Goal: Information Seeking & Learning: Learn about a topic

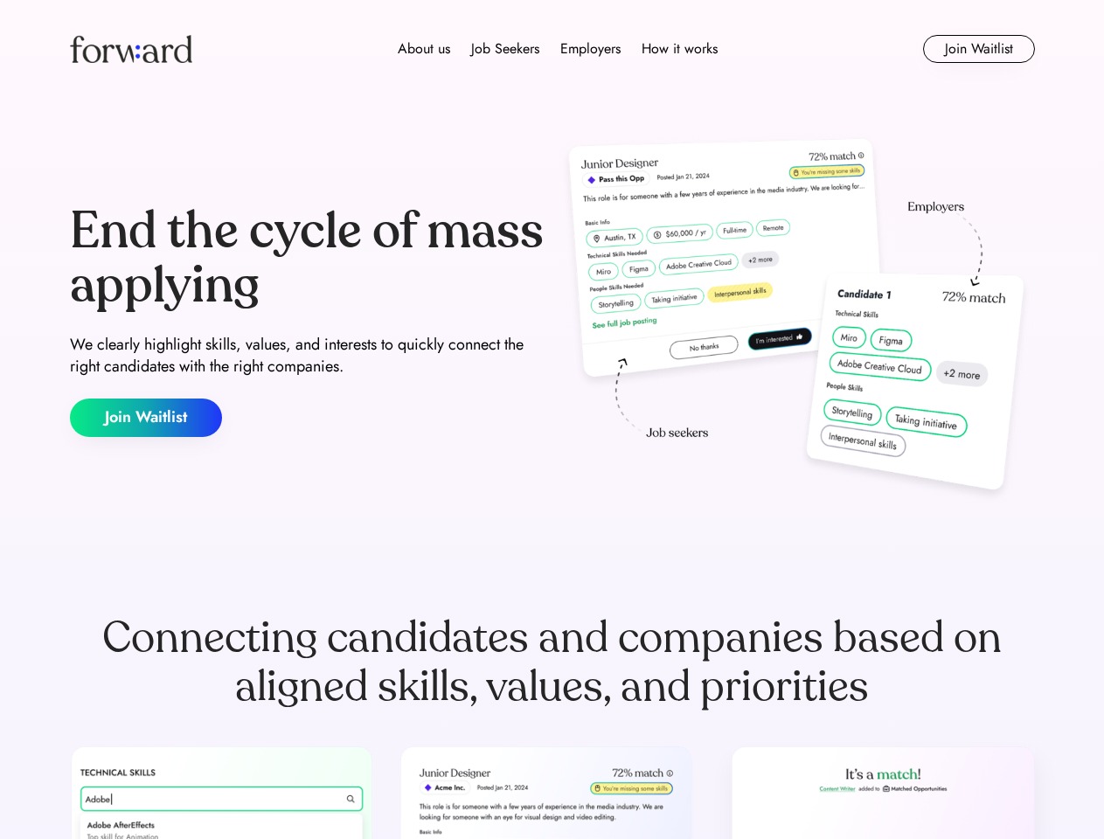
click at [552, 420] on div "End the cycle of mass applying We clearly highlight skills, values, and interes…" at bounding box center [552, 321] width 965 height 376
click at [553, 49] on div "About us Job Seekers Employers How it works" at bounding box center [557, 48] width 689 height 21
click at [131, 49] on img at bounding box center [131, 49] width 122 height 28
click at [558, 49] on div "About us Job Seekers Employers How it works" at bounding box center [557, 48] width 689 height 21
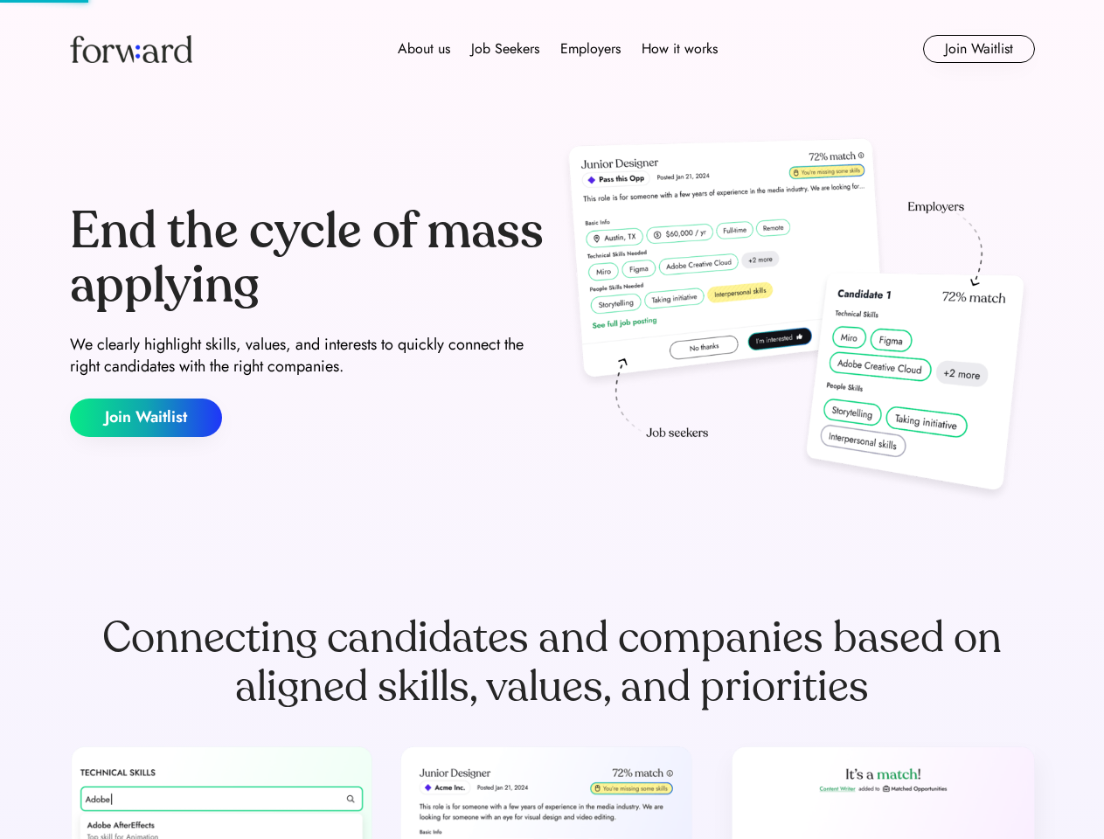
click at [424, 49] on div "About us" at bounding box center [424, 48] width 52 height 21
click at [505, 49] on div "Job Seekers" at bounding box center [505, 48] width 68 height 21
click at [590, 49] on div "Employers" at bounding box center [591, 48] width 60 height 21
click at [679, 49] on div "How it works" at bounding box center [680, 48] width 76 height 21
click at [978, 49] on button "Join Waitlist" at bounding box center [979, 49] width 112 height 28
